Goal: Complete application form

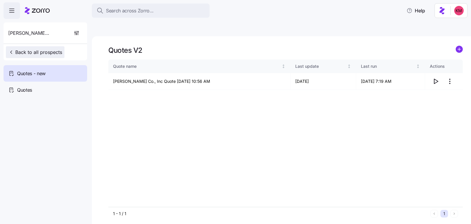
click at [41, 53] on span "Back to all prospects" at bounding box center [35, 52] width 54 height 7
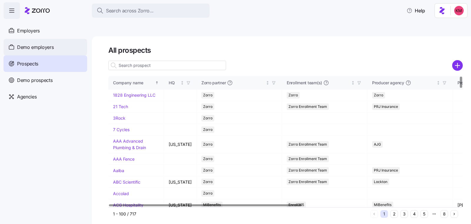
click at [45, 44] on span "Demo employers" at bounding box center [35, 47] width 37 height 7
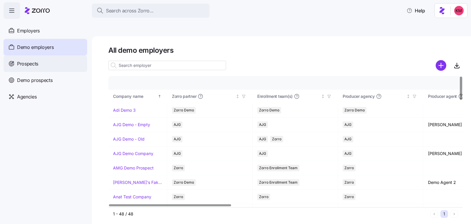
click at [47, 63] on div "Prospects" at bounding box center [46, 63] width 84 height 16
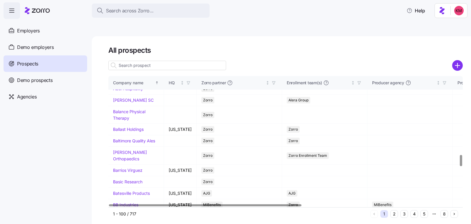
scroll to position [1347, 0]
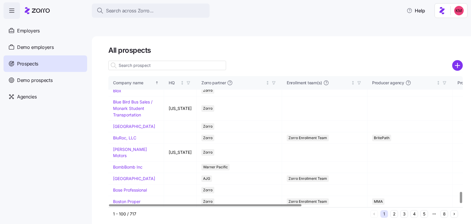
click at [422, 210] on button "5" at bounding box center [424, 214] width 8 height 8
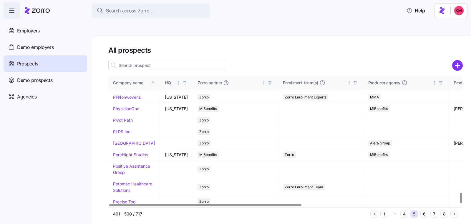
scroll to position [1461, 0]
click at [426, 210] on button "6" at bounding box center [424, 214] width 8 height 8
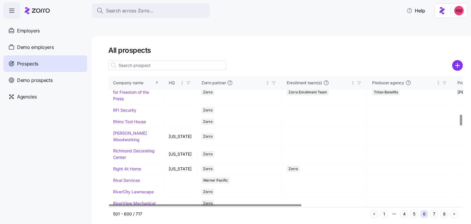
scroll to position [470, 0]
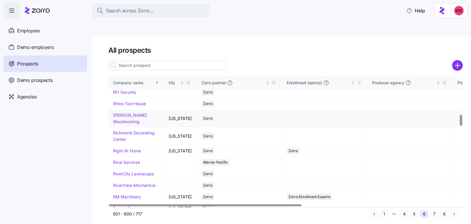
click at [121, 124] on link "Richey Woodworking" at bounding box center [130, 117] width 34 height 11
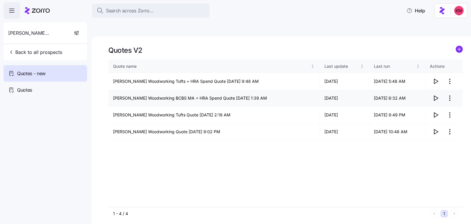
click at [436, 94] on icon "button" at bounding box center [435, 97] width 7 height 7
click at [12, 9] on icon "button" at bounding box center [11, 10] width 7 height 7
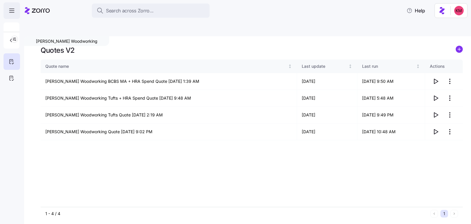
click at [14, 12] on icon "button" at bounding box center [11, 12] width 5 height 0
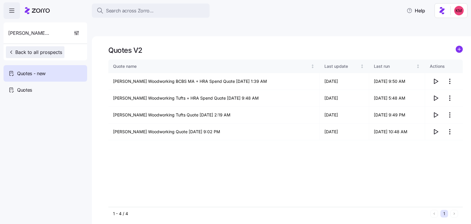
click at [40, 51] on span "Back to all prospects" at bounding box center [35, 52] width 54 height 7
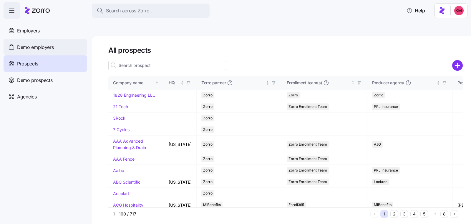
click at [39, 46] on span "Demo employers" at bounding box center [35, 47] width 37 height 7
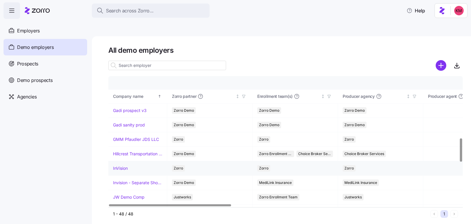
scroll to position [350, 0]
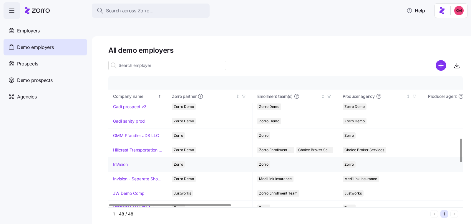
click at [125, 161] on link "InVision" at bounding box center [120, 164] width 15 height 6
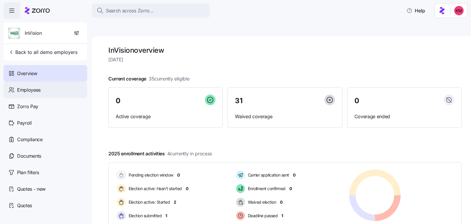
click at [26, 95] on div "Employees" at bounding box center [46, 90] width 84 height 16
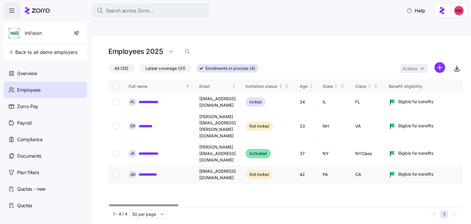
click at [147, 171] on link "**********" at bounding box center [153, 174] width 28 height 6
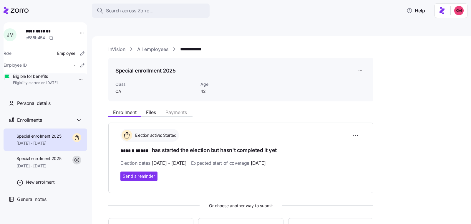
click at [155, 154] on div "Election active: Started ****** ***** has started the election but hasn't compl…" at bounding box center [240, 155] width 241 height 52
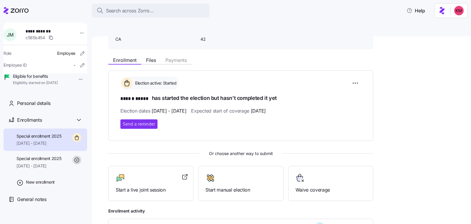
scroll to position [83, 0]
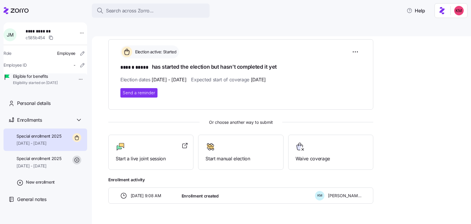
click at [145, 155] on div "Election active: Started ****** ***** has started the election but hasn't compl…" at bounding box center [240, 121] width 265 height 164
click at [145, 151] on div "Start a live joint session" at bounding box center [150, 151] width 85 height 35
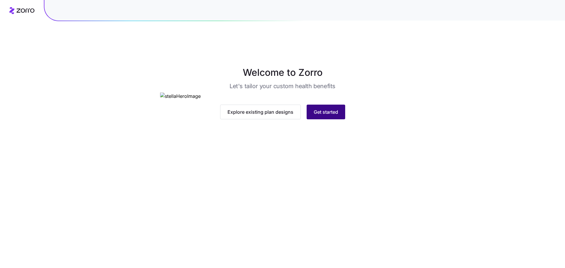
click at [341, 119] on button "Get started" at bounding box center [326, 112] width 39 height 15
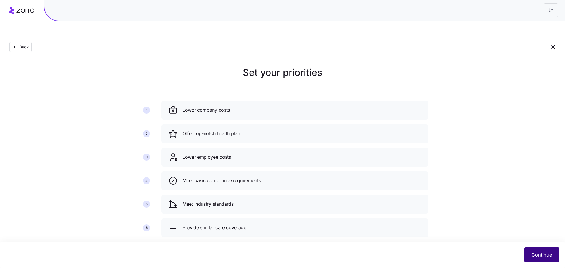
click at [526, 253] on button "Continue" at bounding box center [541, 255] width 35 height 15
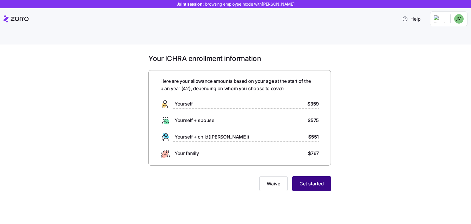
click at [322, 180] on span "Get started" at bounding box center [311, 183] width 24 height 7
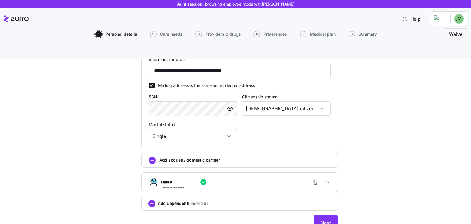
scroll to position [179, 0]
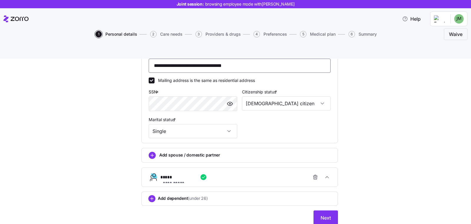
click at [202, 59] on input "**********" at bounding box center [240, 66] width 182 height 14
click at [371, 142] on div "**********" at bounding box center [239, 60] width 446 height 343
click at [325, 210] on button "Next" at bounding box center [325, 217] width 24 height 15
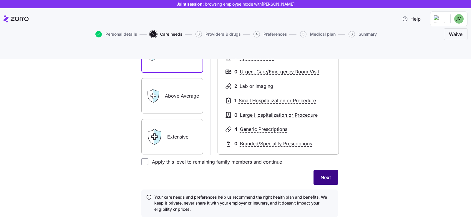
click at [326, 174] on span "Next" at bounding box center [325, 177] width 10 height 7
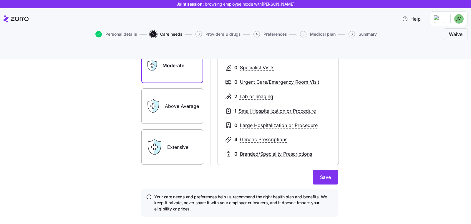
scroll to position [105, 0]
click at [326, 174] on span "Save" at bounding box center [325, 177] width 11 height 7
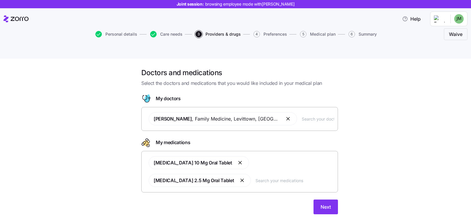
click at [12, 18] on icon at bounding box center [16, 18] width 25 height 7
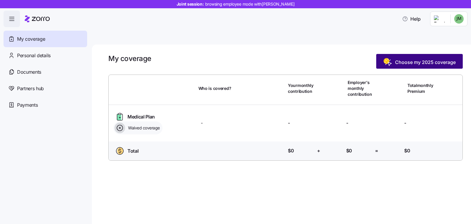
click at [386, 58] on rect "button" at bounding box center [386, 61] width 6 height 6
